Goal: Task Accomplishment & Management: Complete application form

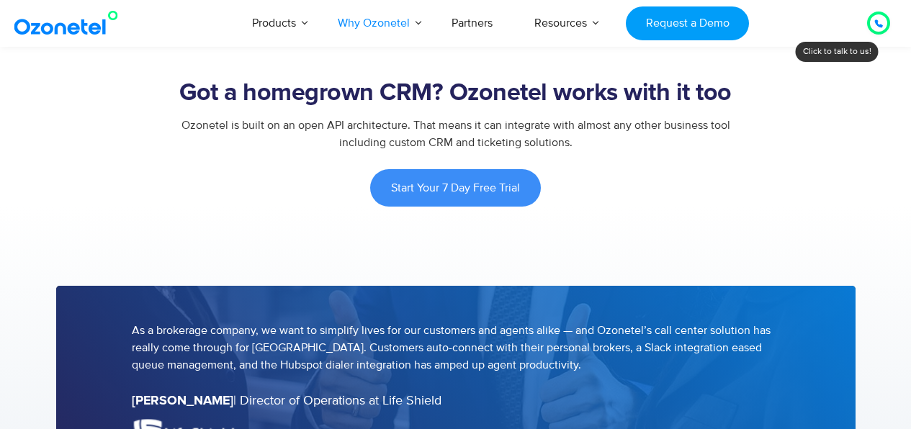
click at [911, 174] on html "[GEOGRAPHIC_DATA] : +1-408-440-54451-408-440-5445 [GEOGRAPHIC_DATA] : [PHONE_NU…" at bounding box center [455, 418] width 911 height 3260
click at [868, 24] on div at bounding box center [879, 23] width 23 height 23
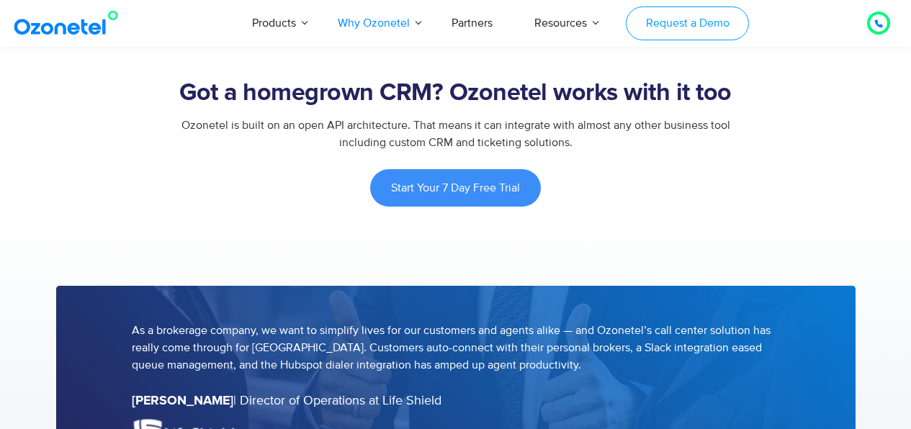
click at [674, 36] on link "Request a Demo" at bounding box center [687, 23] width 123 height 34
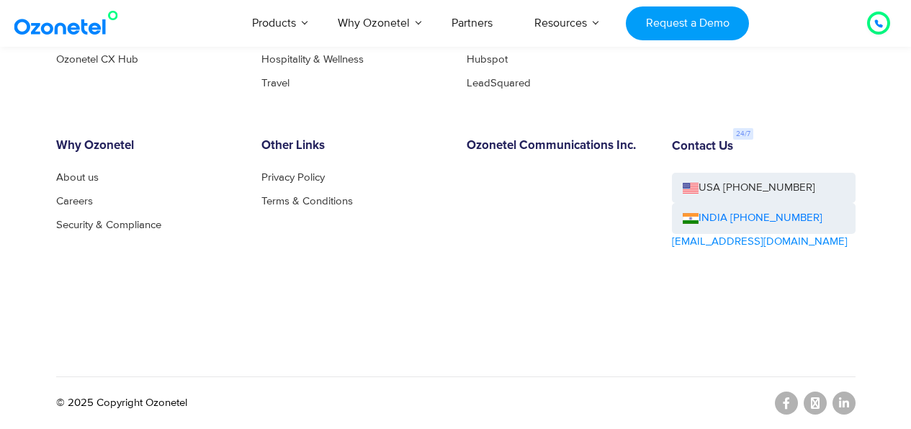
scroll to position [2268, 0]
